Goal: Information Seeking & Learning: Learn about a topic

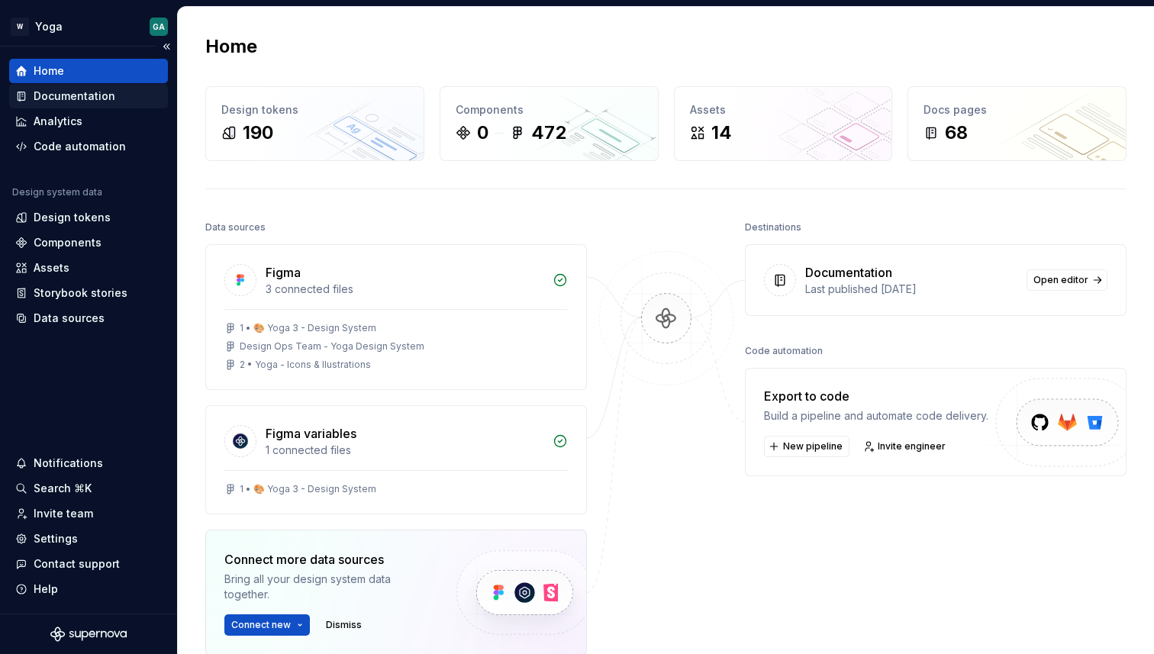
click at [108, 102] on div "Documentation" at bounding box center [75, 96] width 82 height 15
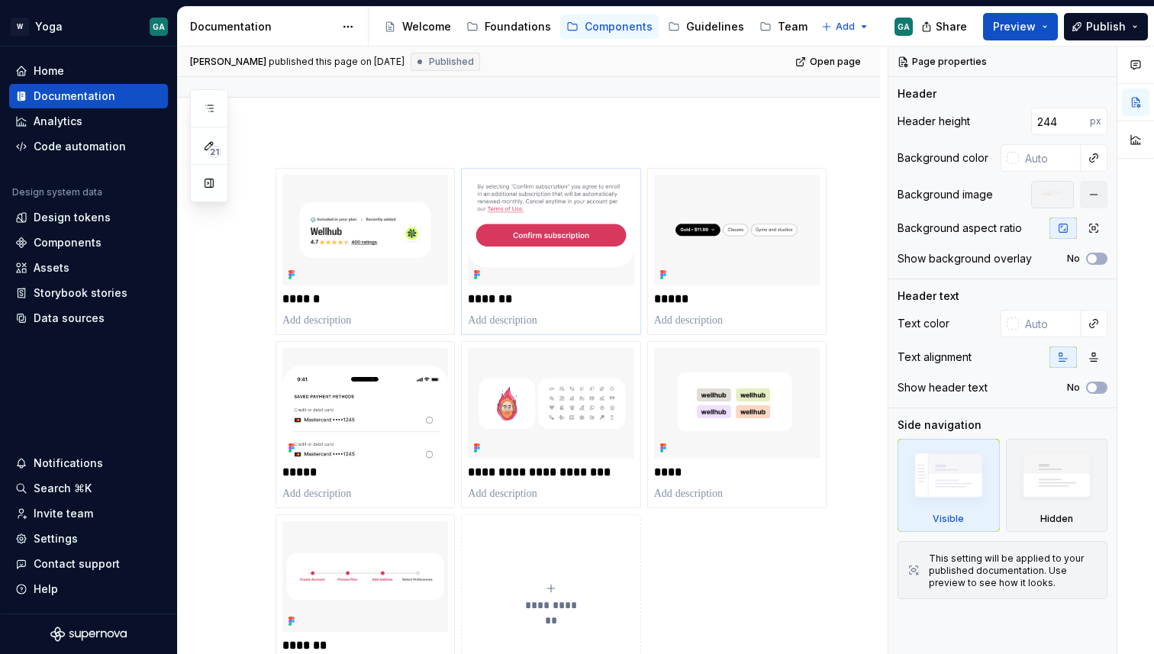
scroll to position [166, 0]
click at [319, 215] on img at bounding box center [365, 230] width 166 height 111
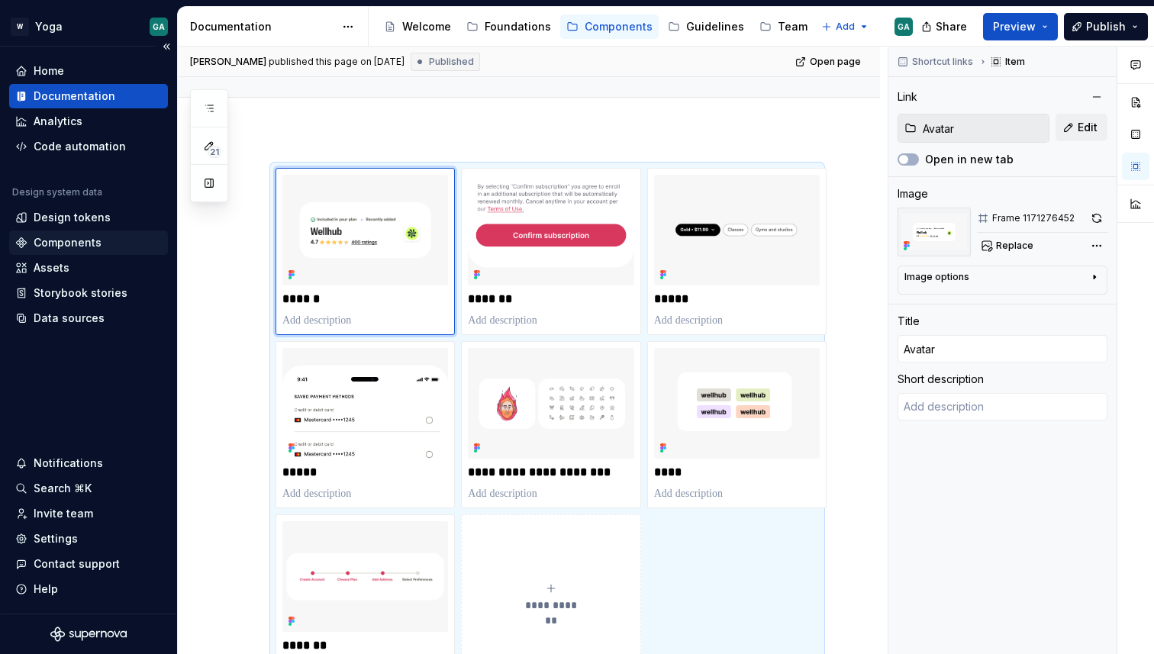
click at [56, 237] on div "Components" at bounding box center [68, 242] width 68 height 15
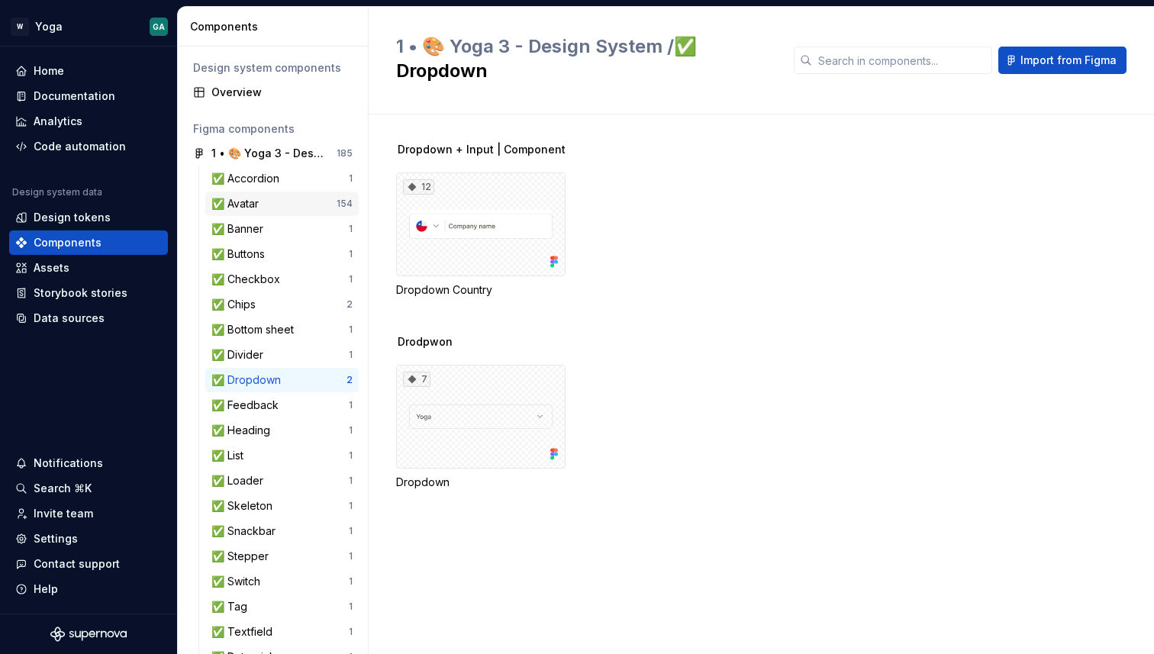
click at [250, 207] on div "✅ Avatar" at bounding box center [237, 203] width 53 height 15
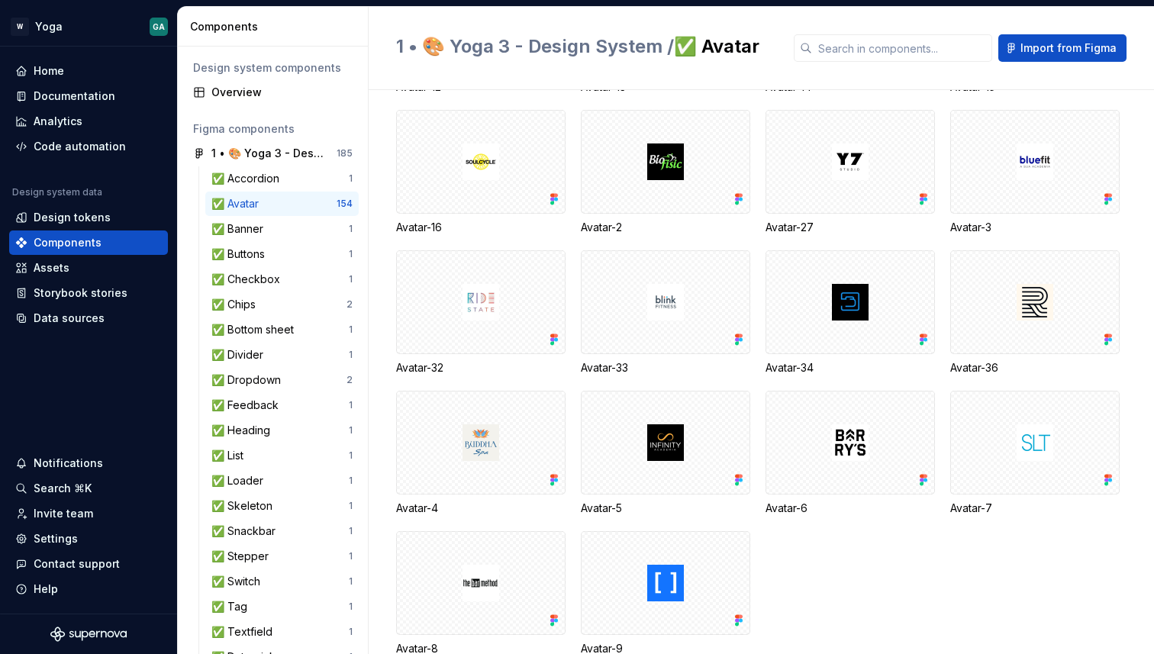
scroll to position [3560, 0]
click at [36, 24] on html "W Yoga GA Home Documentation Analytics Code automation Design system data Desig…" at bounding box center [577, 327] width 1154 height 654
click at [46, 23] on html "W Yoga GA Home Documentation Analytics Code automation Design system data Desig…" at bounding box center [577, 327] width 1154 height 654
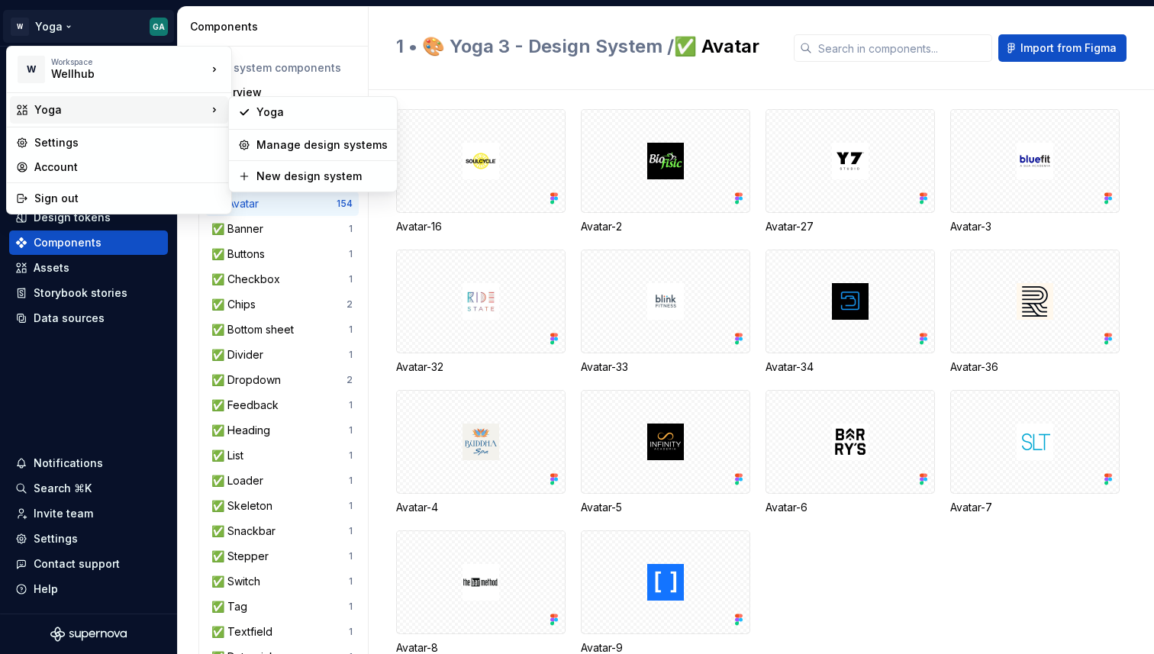
click at [99, 115] on div "Yoga" at bounding box center [120, 109] width 173 height 15
click at [273, 141] on div "Manage design systems" at bounding box center [322, 144] width 131 height 15
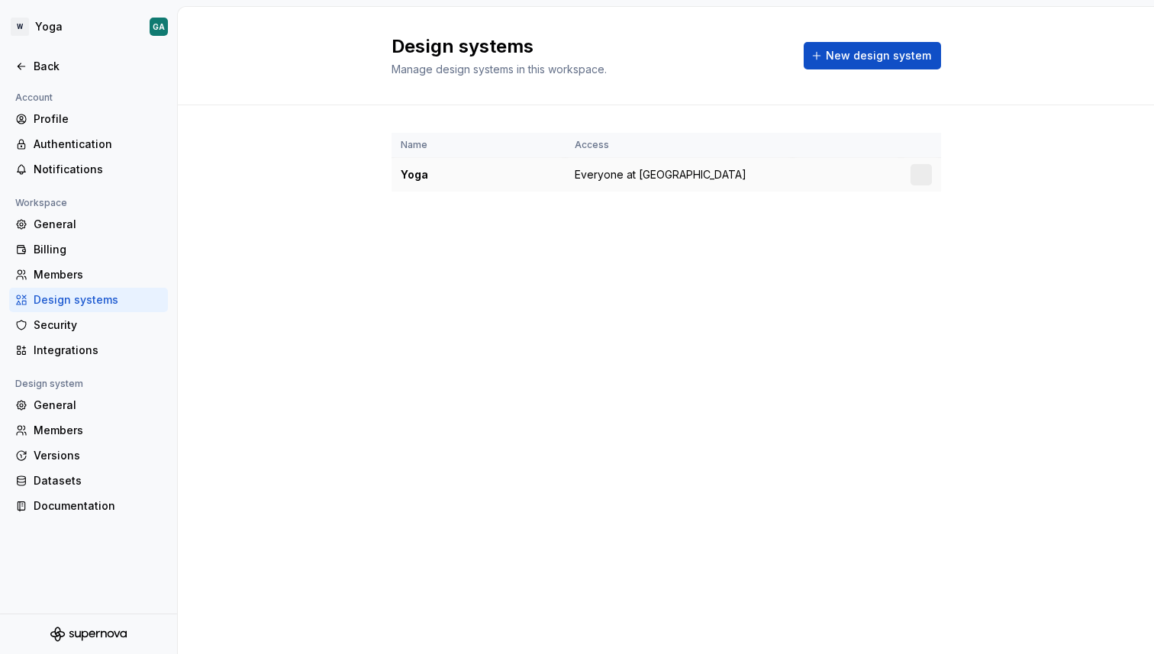
click at [415, 173] on div "Yoga" at bounding box center [479, 174] width 156 height 15
click at [644, 172] on span "Everyone at [GEOGRAPHIC_DATA]" at bounding box center [661, 174] width 172 height 15
click at [915, 175] on html "W Yoga GA Back Account Profile Authentication Notifications Workspace General B…" at bounding box center [577, 327] width 1154 height 654
click at [217, 187] on html "W Yoga GA Back Account Profile Authentication Notifications Workspace General B…" at bounding box center [577, 327] width 1154 height 654
click at [47, 75] on div "Back" at bounding box center [88, 66] width 159 height 24
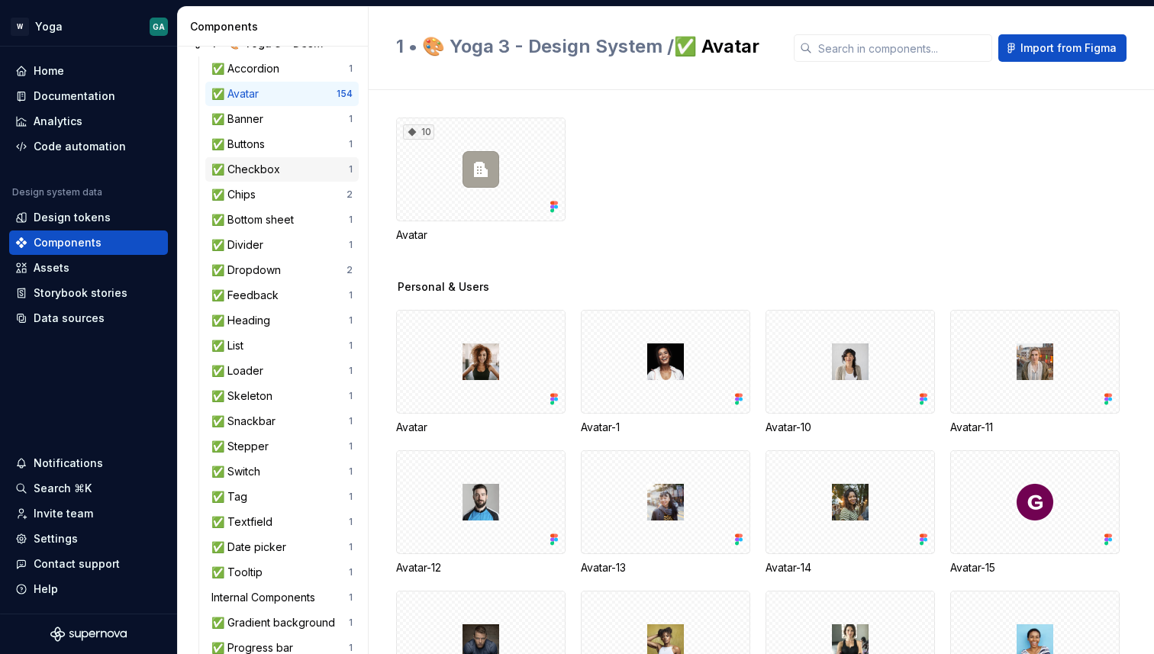
scroll to position [364, 0]
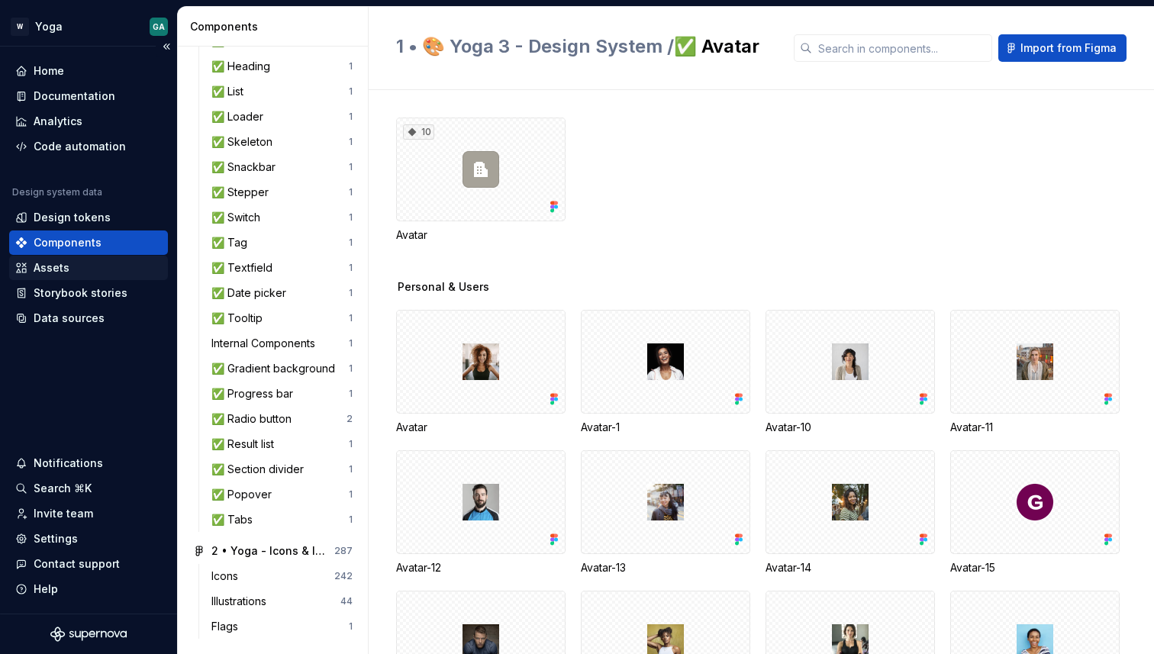
click at [41, 270] on div "Assets" at bounding box center [52, 267] width 36 height 15
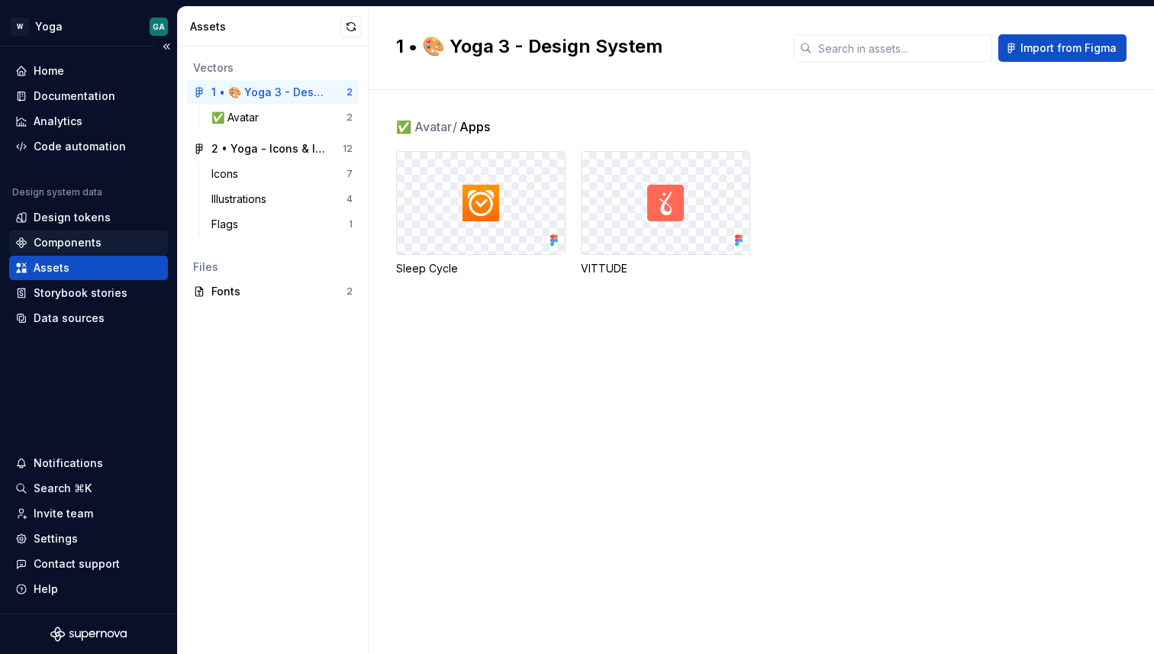
click at [73, 243] on div "Components" at bounding box center [68, 242] width 68 height 15
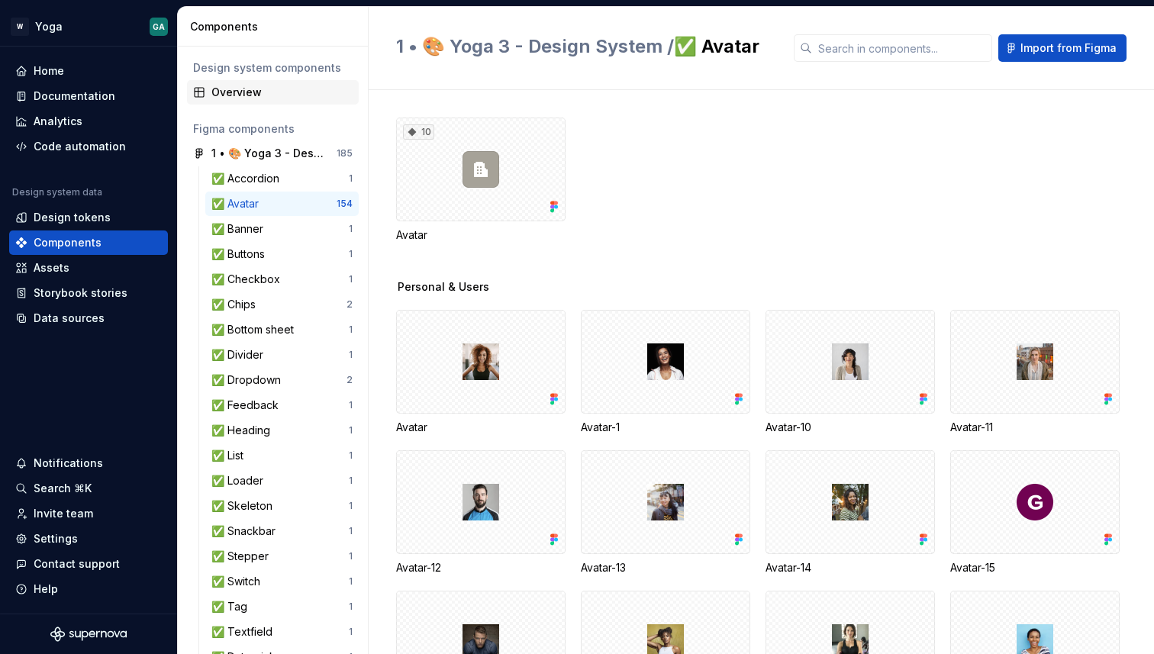
click at [228, 101] on div "Overview" at bounding box center [273, 92] width 172 height 24
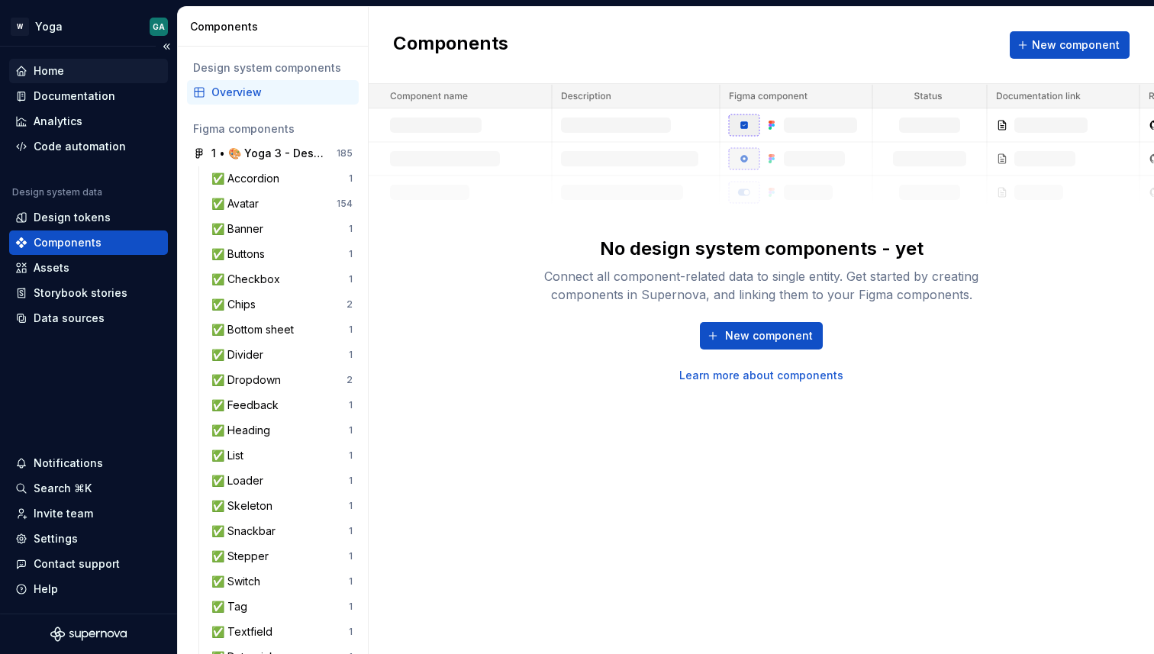
click at [53, 69] on div "Home" at bounding box center [49, 70] width 31 height 15
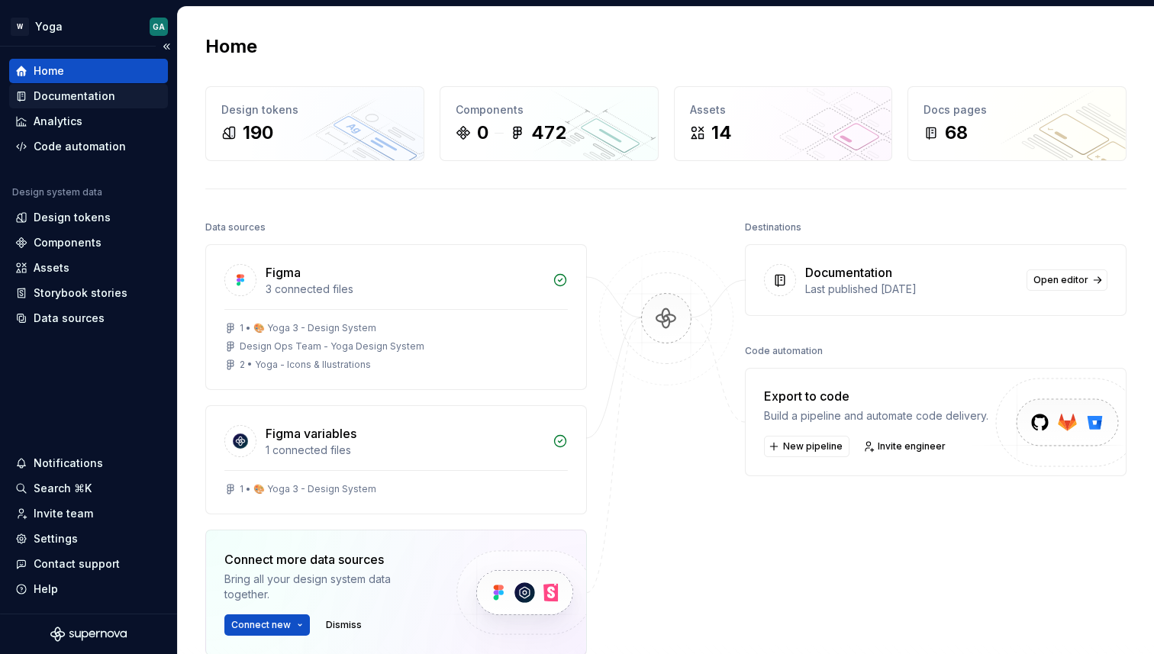
click at [92, 93] on div "Documentation" at bounding box center [75, 96] width 82 height 15
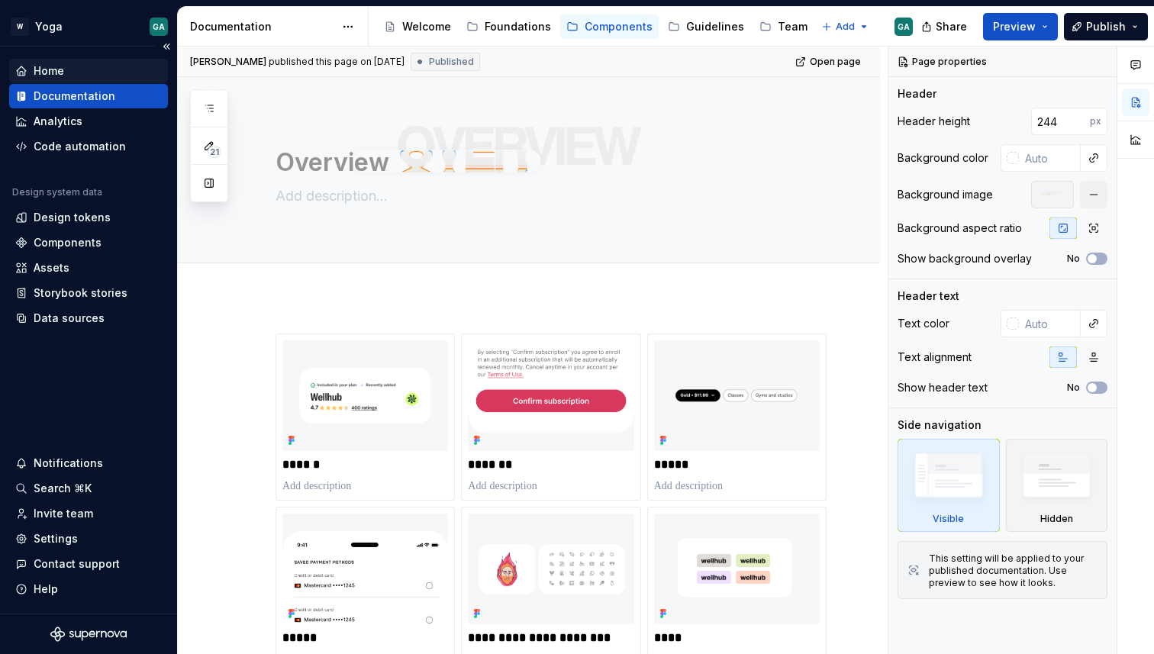
click at [67, 68] on div "Home" at bounding box center [88, 70] width 147 height 15
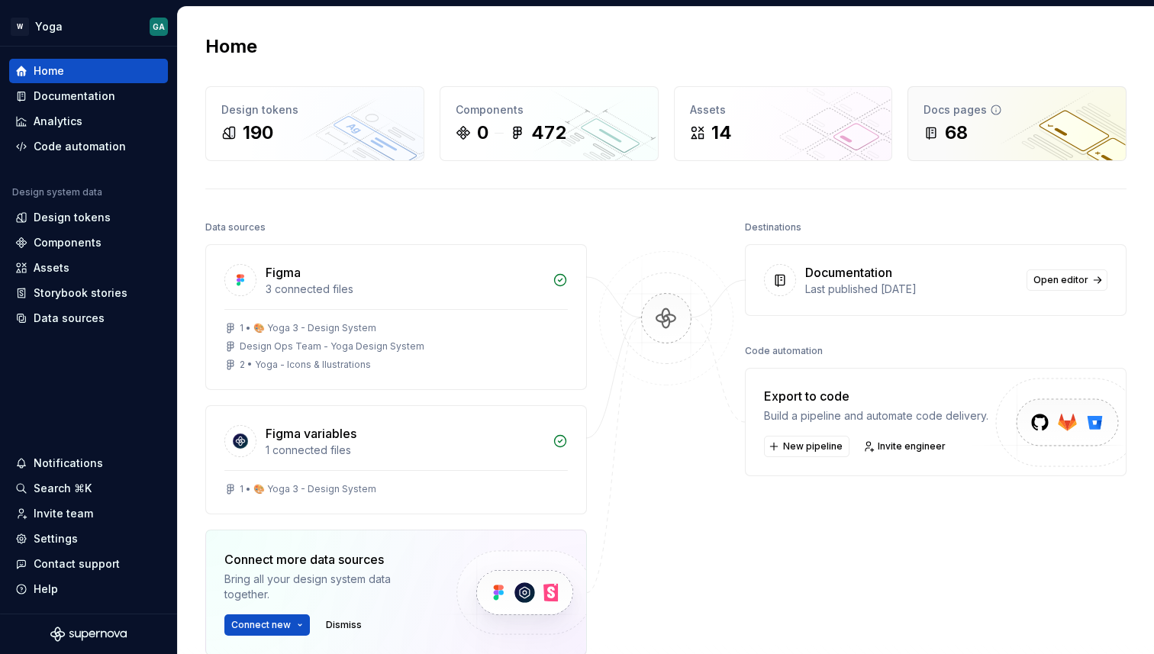
click at [1009, 118] on div "Docs pages 68" at bounding box center [1018, 123] width 218 height 73
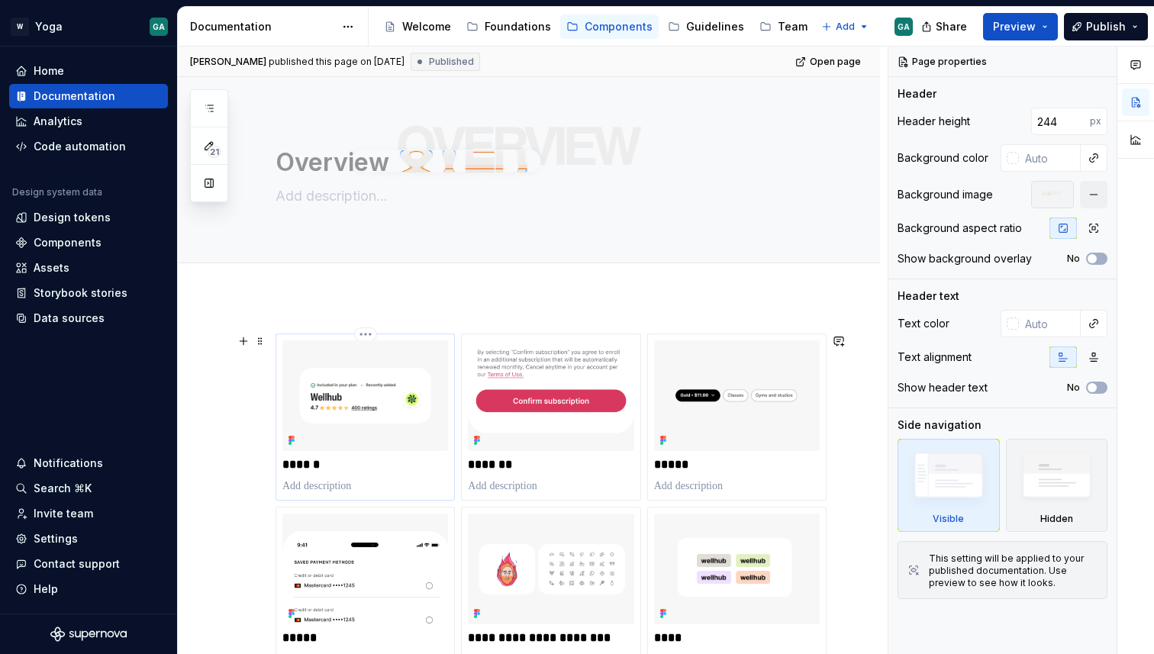
click at [348, 425] on img at bounding box center [365, 396] width 166 height 111
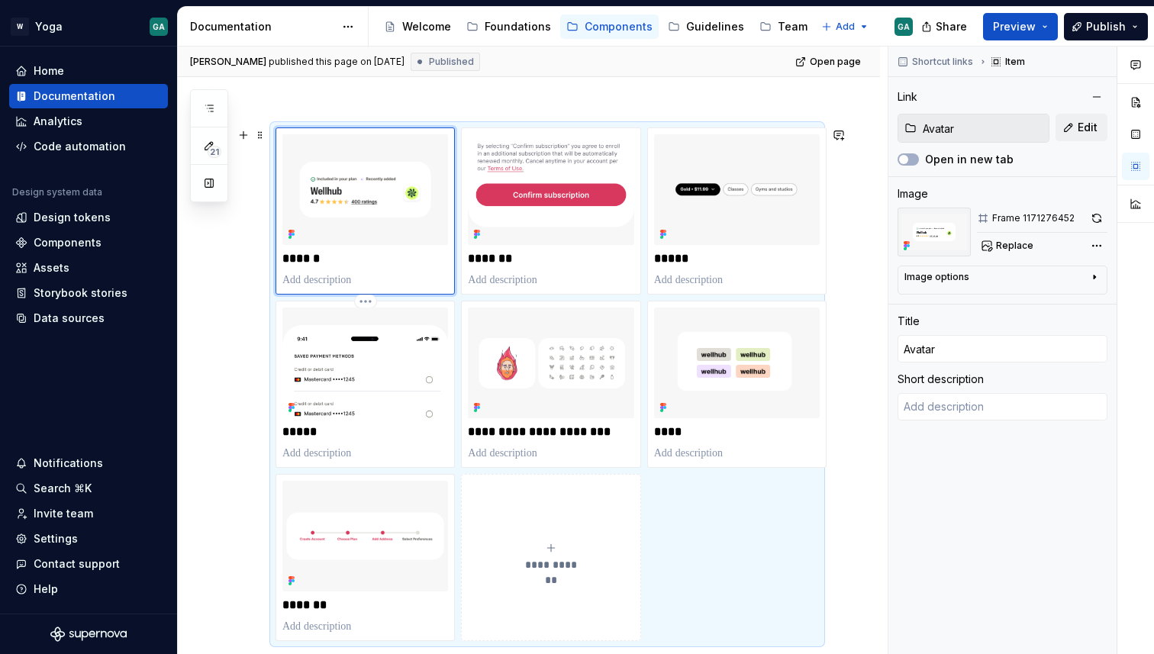
scroll to position [218, 0]
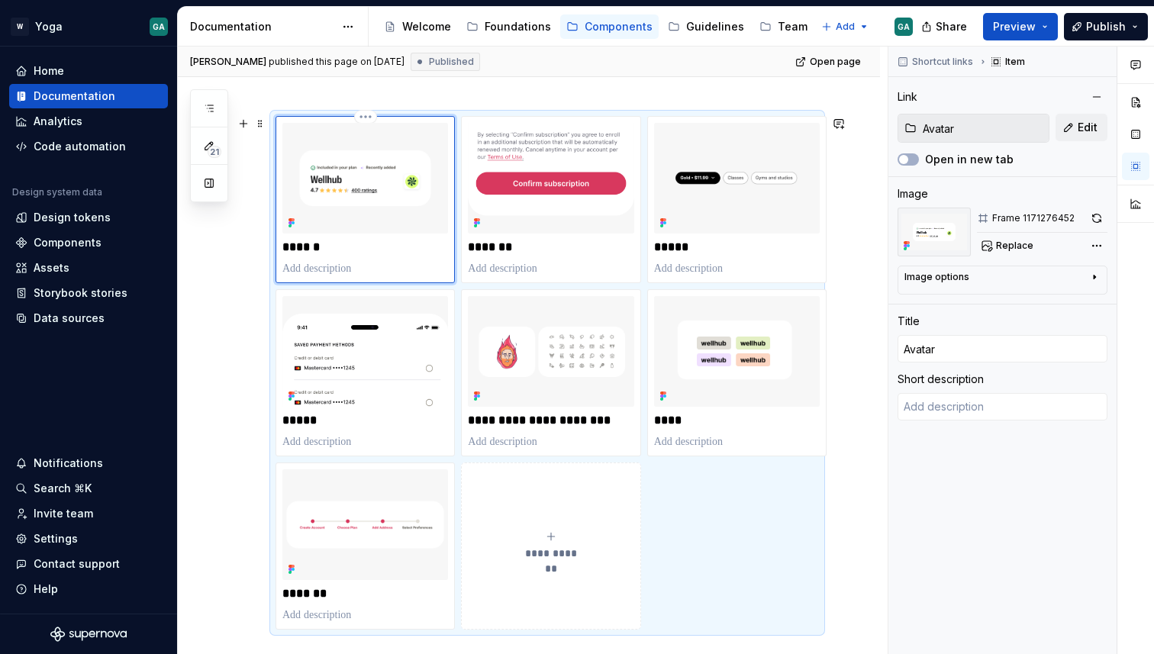
click at [350, 224] on img at bounding box center [365, 178] width 166 height 111
click at [849, 63] on span "Open page" at bounding box center [835, 62] width 51 height 12
click at [166, 48] on button "Collapse sidebar" at bounding box center [166, 46] width 21 height 21
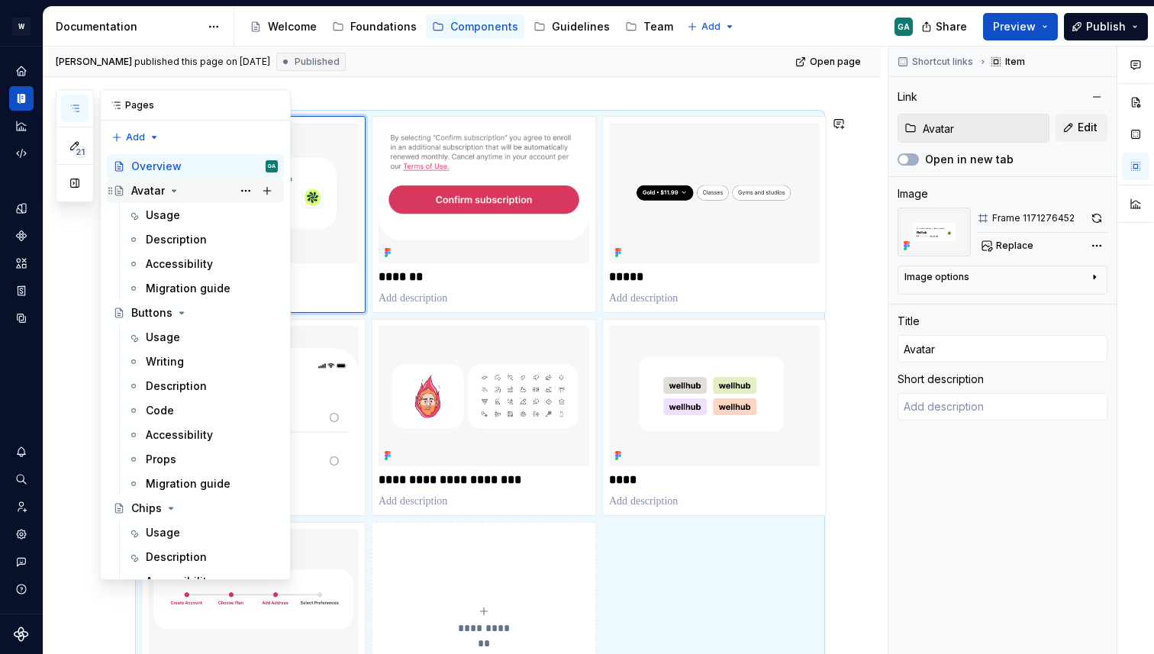
click at [195, 192] on div "Avatar" at bounding box center [204, 190] width 147 height 21
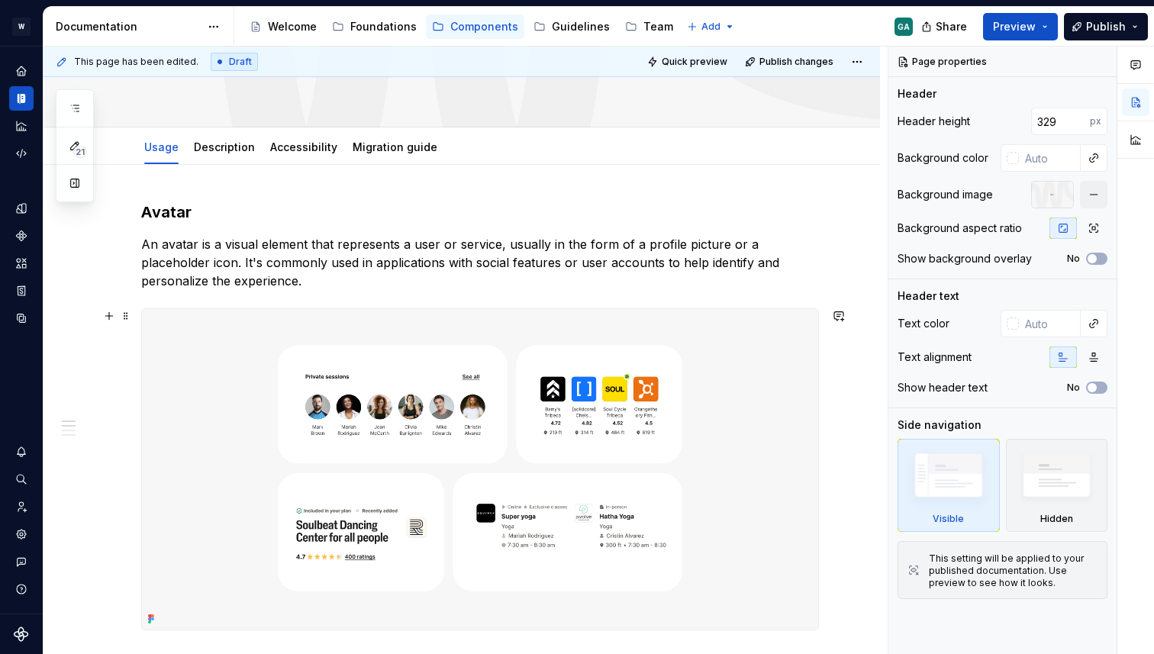
scroll to position [202, 0]
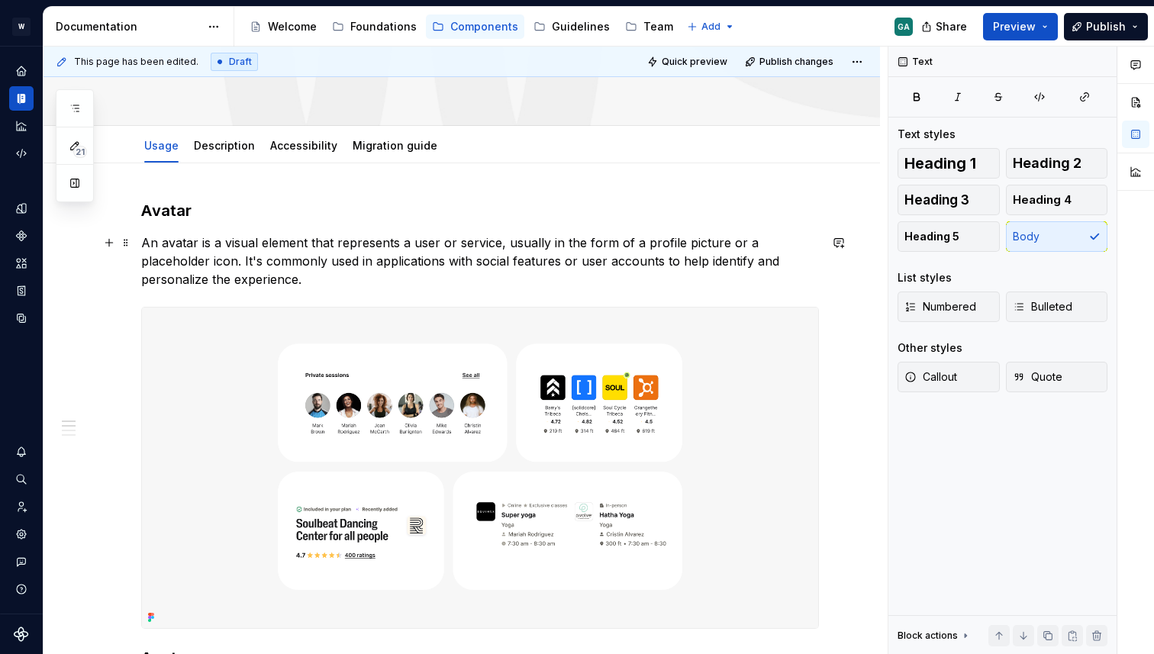
click at [359, 259] on p "An avatar is a visual element that represents a user or service, usually in the…" at bounding box center [480, 261] width 678 height 55
click at [371, 276] on p "An avatar is a visual element that represents a user or service, usually in the…" at bounding box center [480, 261] width 678 height 55
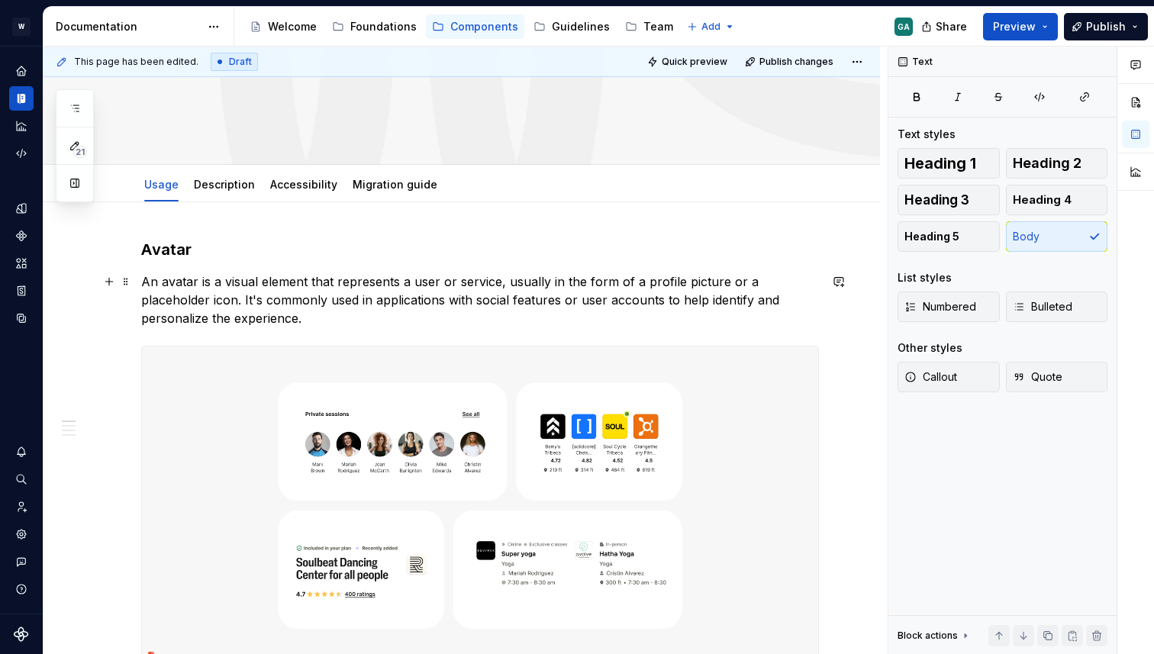
scroll to position [160, 0]
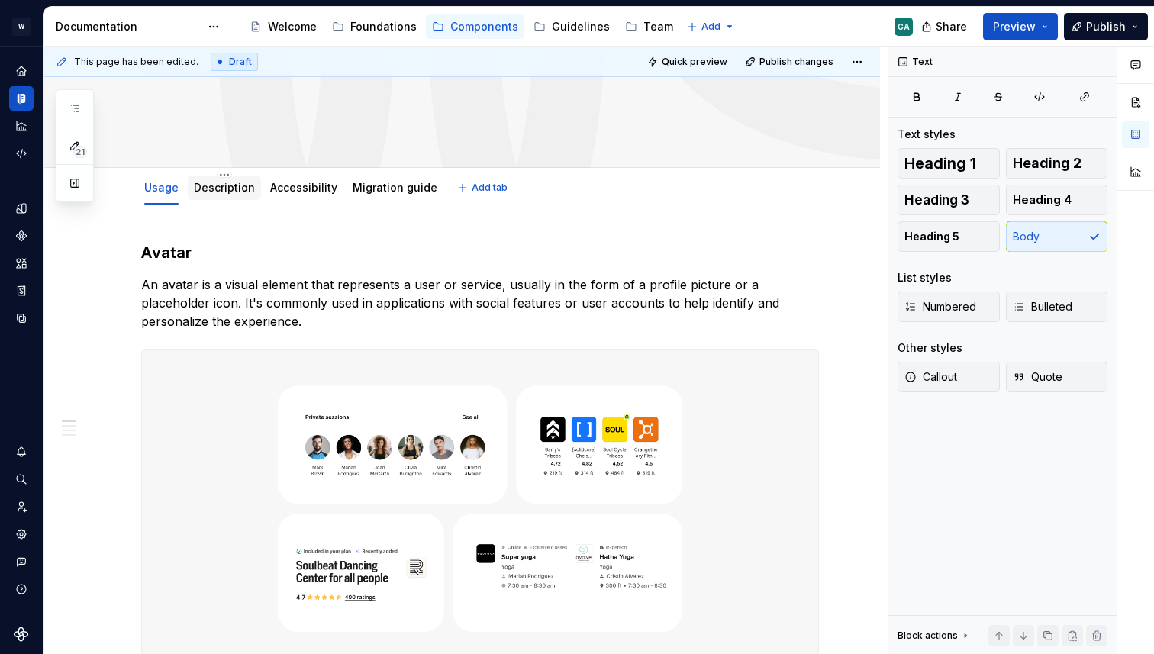
click at [199, 191] on link "Description" at bounding box center [224, 187] width 61 height 13
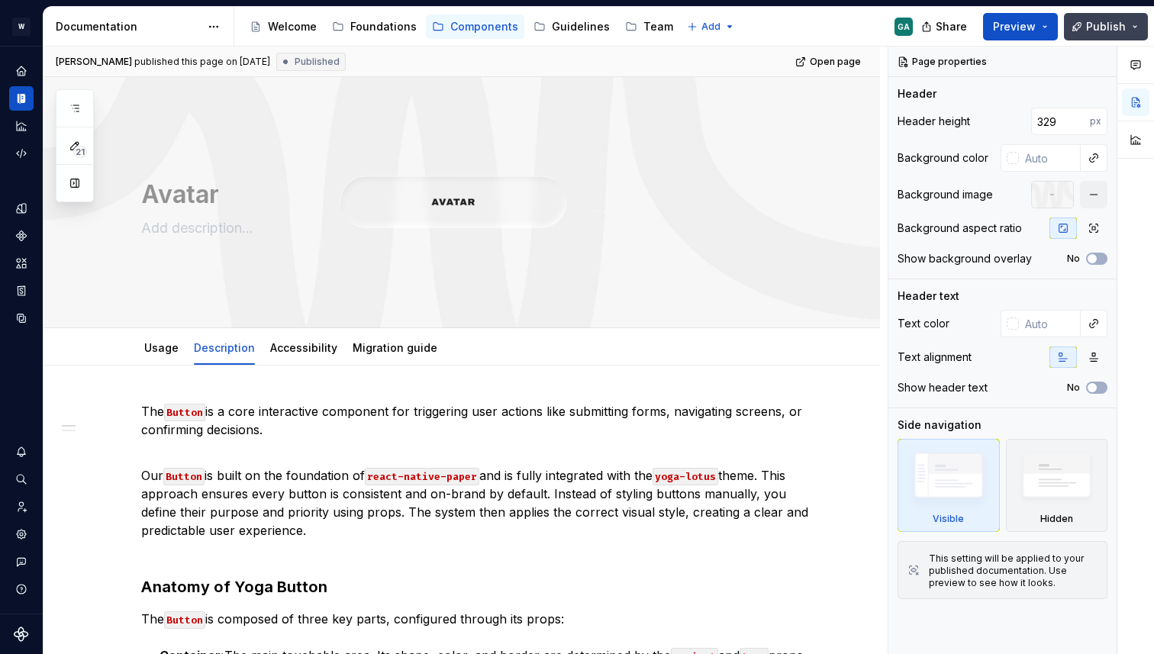
click at [1132, 23] on button "Publish" at bounding box center [1106, 26] width 84 height 27
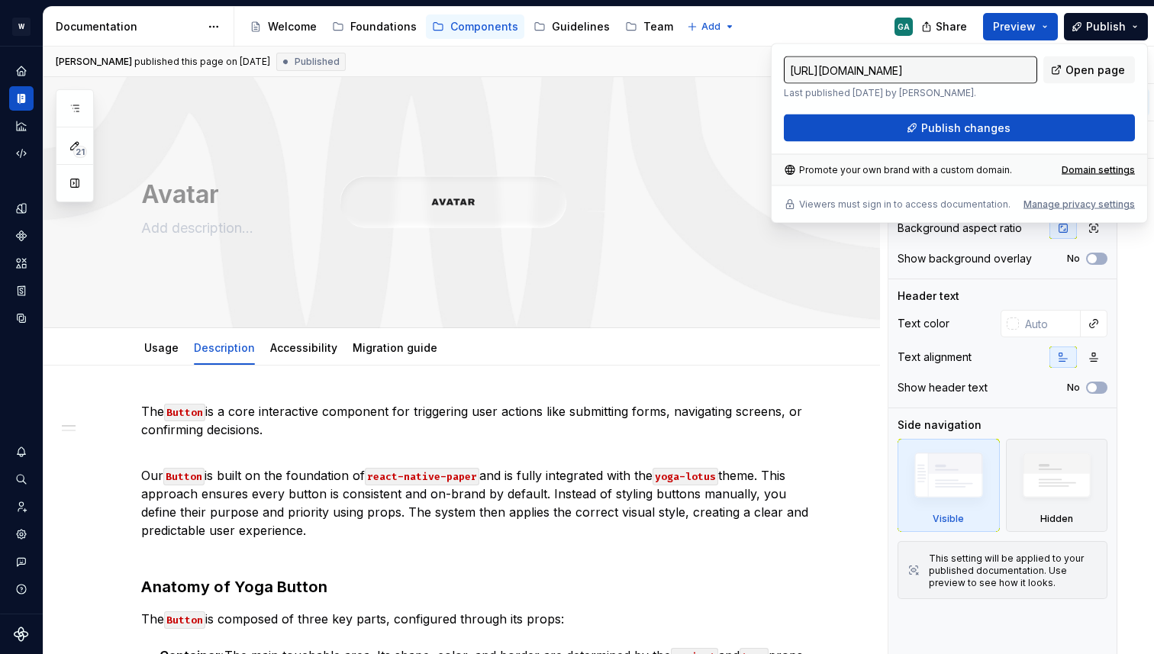
click at [965, 69] on input "[URL][DOMAIN_NAME]" at bounding box center [910, 69] width 253 height 27
click at [981, 69] on input "[URL][DOMAIN_NAME]" at bounding box center [910, 69] width 253 height 27
type textarea "*"
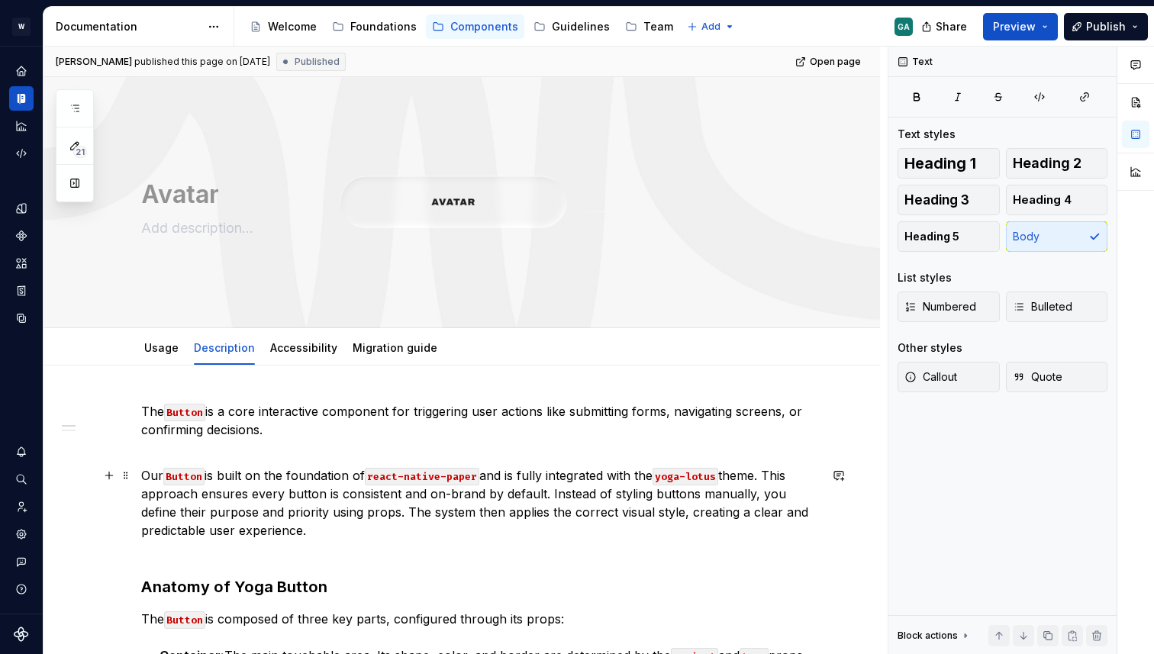
click at [405, 502] on p "Our Button is built on the foundation of react-native-paper and is fully integr…" at bounding box center [480, 512] width 678 height 92
click at [265, 418] on p "The Button is a core interactive component for triggering user actions like sub…" at bounding box center [480, 429] width 678 height 55
click at [273, 427] on p "The Button is a core interactive component for triggering user actions like sub…" at bounding box center [480, 429] width 678 height 55
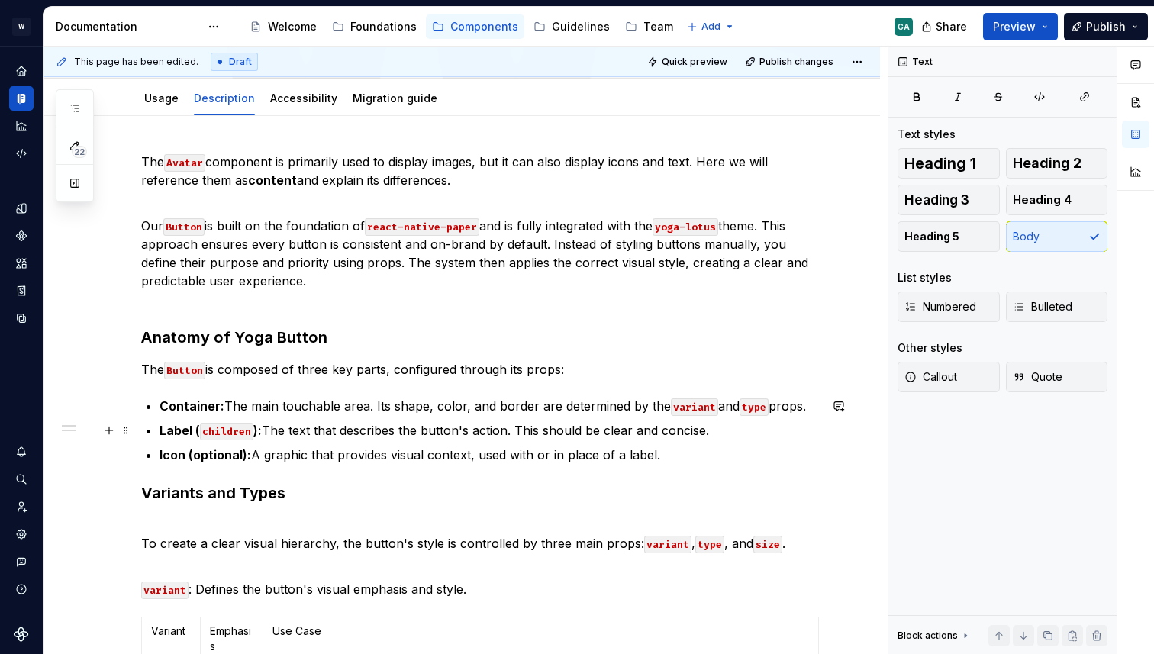
scroll to position [260, 0]
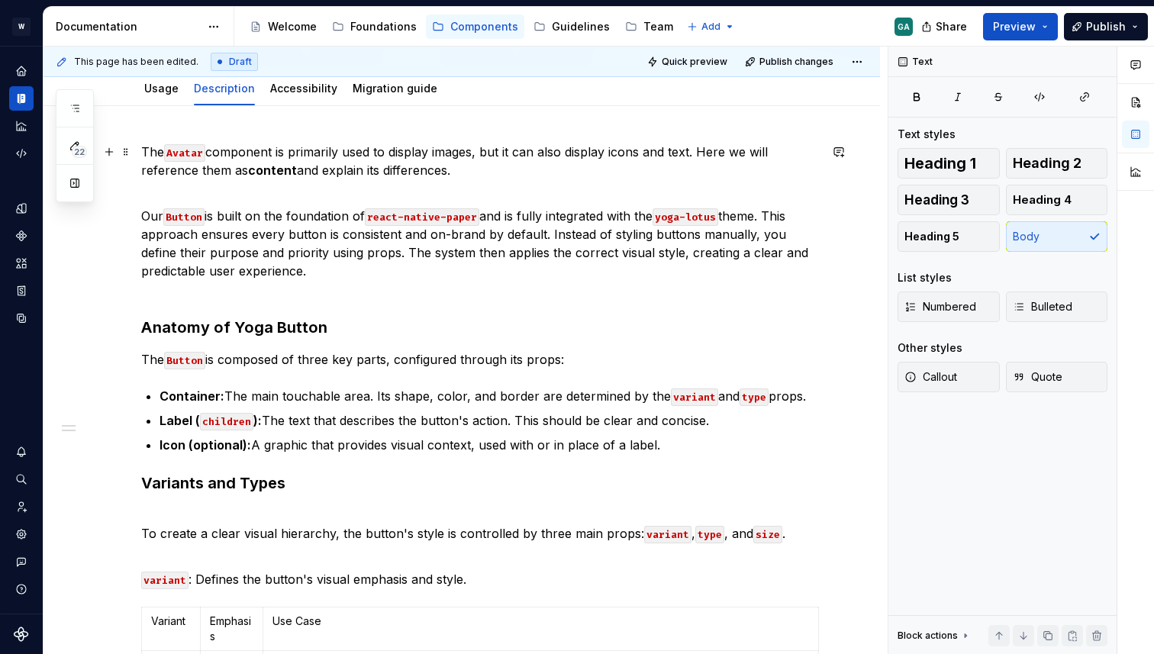
click at [377, 170] on p "The Avatar component is primarily used to display images, but it can also displ…" at bounding box center [480, 170] width 678 height 55
click at [473, 176] on p "The Avatar component is primarily used to display images, but it can also displ…" at bounding box center [480, 170] width 678 height 55
click at [144, 153] on p "The Avatar component is primarily used to display images, but it can also displ…" at bounding box center [480, 170] width 678 height 55
copy p "The Avatar component is primarily used to display images, but it can also displ…"
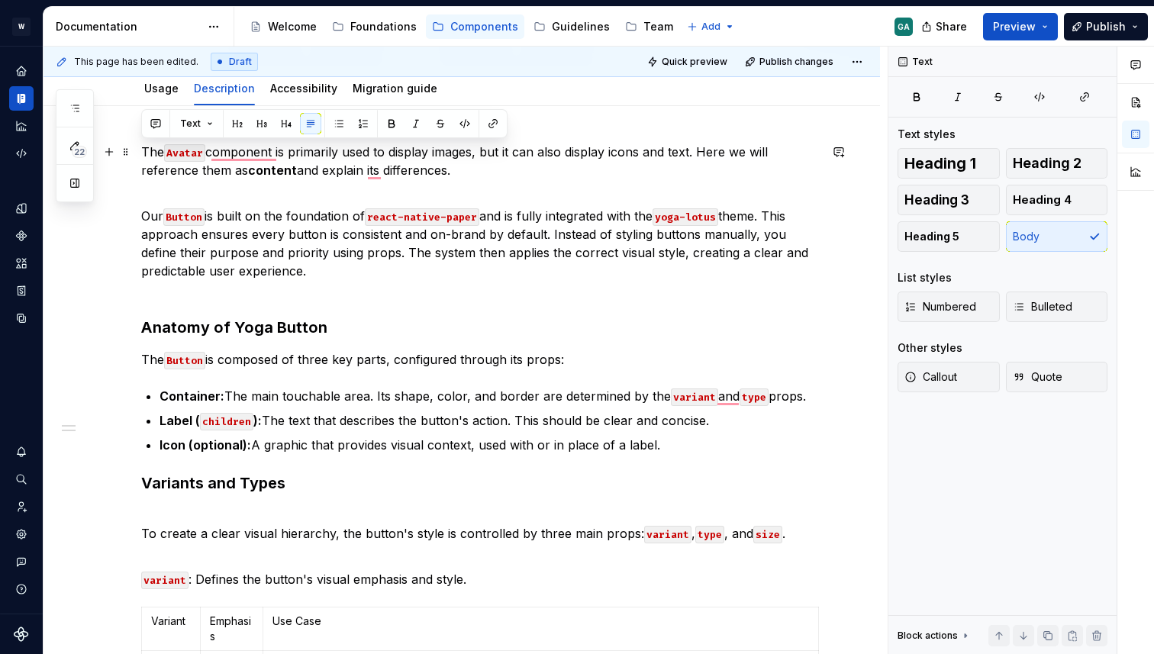
click at [464, 170] on p "The Avatar component is primarily used to display images, but it can also displ…" at bounding box center [480, 170] width 678 height 55
drag, startPoint x: 487, startPoint y: 170, endPoint x: 136, endPoint y: 147, distance: 352.0
click at [256, 163] on strong "content" at bounding box center [272, 170] width 49 height 15
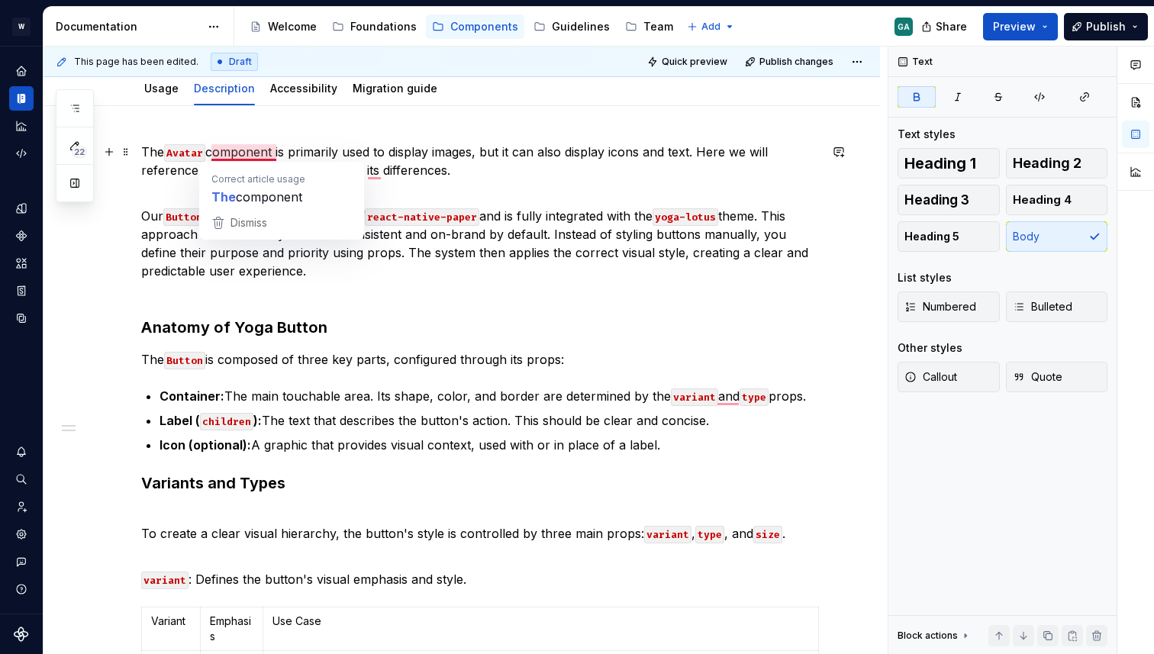
click at [432, 187] on p "The Avatar component is primarily used to display images, but it can also displ…" at bounding box center [480, 170] width 678 height 55
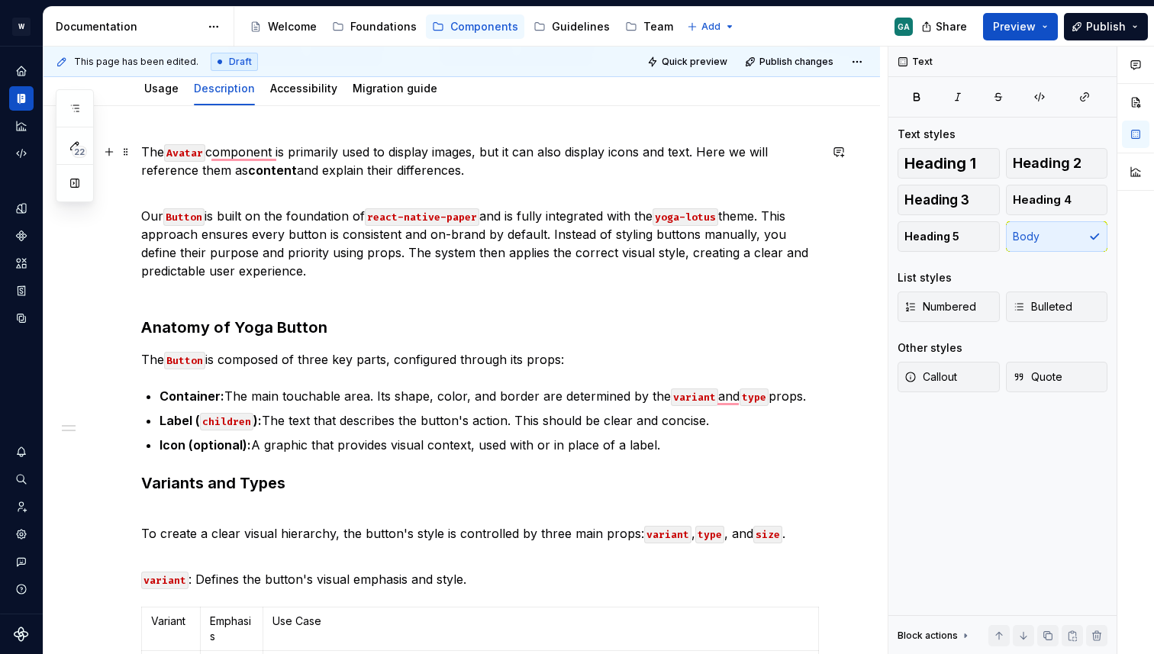
click at [473, 170] on p "The Avatar component is primarily used to display images, but it can also displ…" at bounding box center [480, 170] width 678 height 55
click at [391, 276] on p "Our Button is built on the foundation of react-native-paper and is fully integr…" at bounding box center [480, 253] width 678 height 92
type textarea "*"
